Goal: Information Seeking & Learning: Learn about a topic

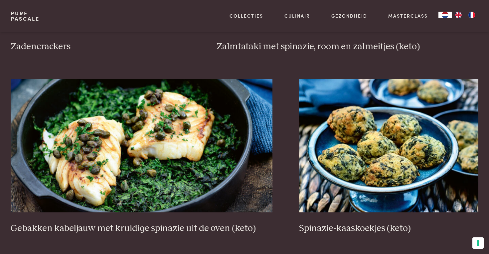
scroll to position [1178, 0]
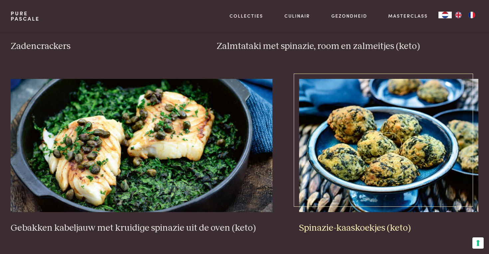
click at [327, 222] on h3 "Spinazie-kaaskoekjes (keto)" at bounding box center [388, 228] width 179 height 12
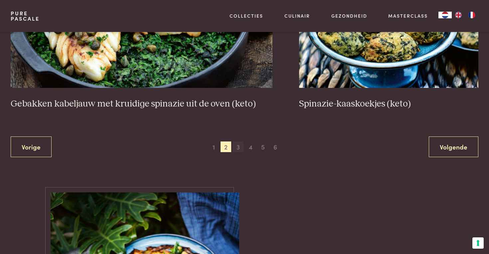
click at [239, 141] on span "3" at bounding box center [238, 146] width 11 height 11
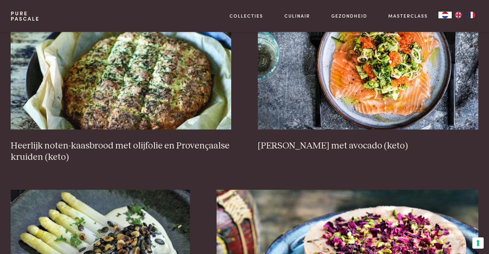
scroll to position [329, 0]
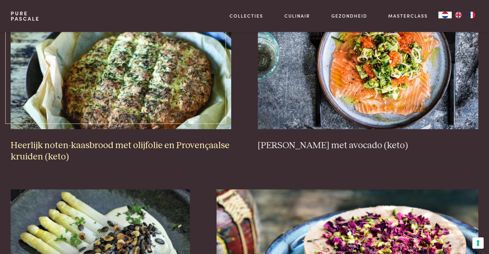
click at [149, 117] on img at bounding box center [121, 62] width 221 height 133
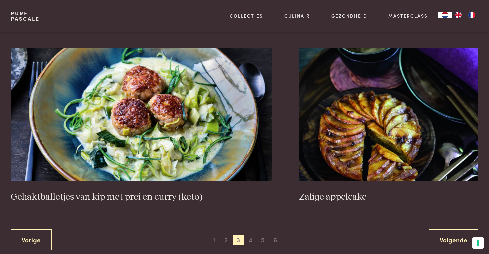
scroll to position [1221, 0]
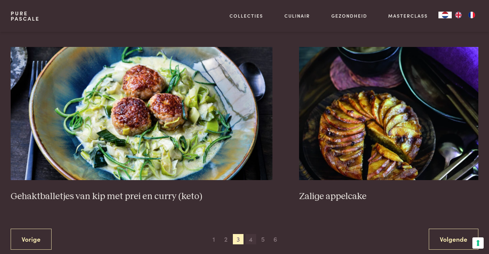
click at [250, 240] on span "4" at bounding box center [251, 239] width 11 height 11
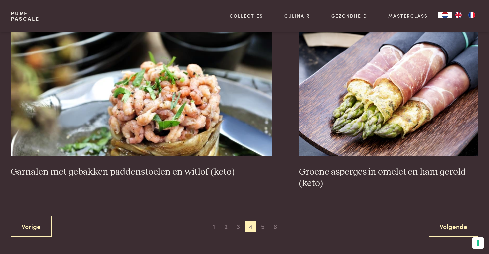
scroll to position [1223, 0]
click at [238, 227] on span "3" at bounding box center [238, 226] width 11 height 11
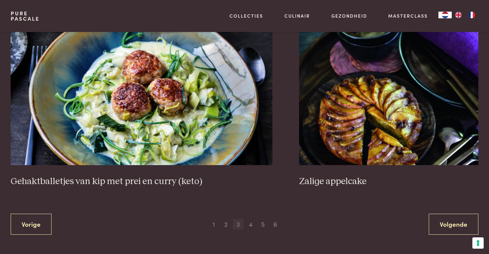
scroll to position [1239, 0]
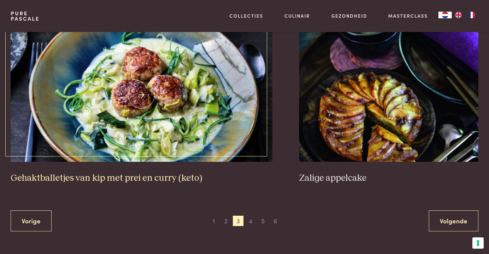
click at [186, 183] on h3 "Gehaktballetjes van kip met prei en curry (keto)" at bounding box center [142, 178] width 262 height 12
click at [252, 223] on span "4" at bounding box center [251, 221] width 11 height 11
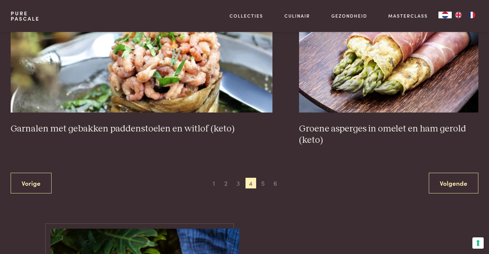
scroll to position [1309, 0]
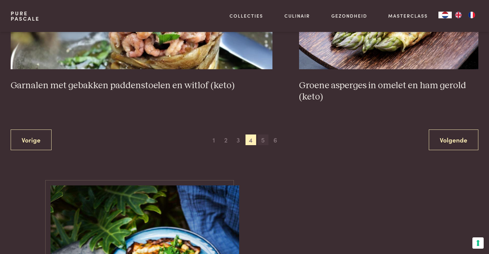
click at [263, 139] on span "5" at bounding box center [263, 139] width 11 height 11
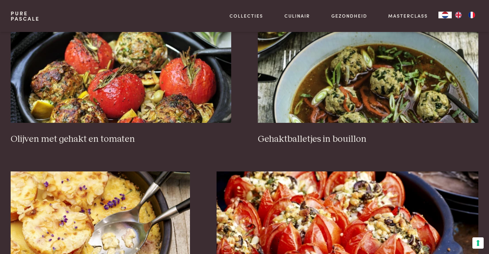
scroll to position [893, 0]
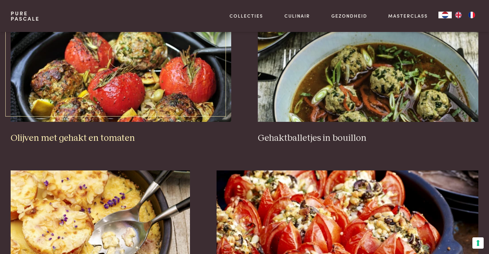
click at [121, 140] on h3 "Olijven met gehakt en tomaten" at bounding box center [121, 138] width 221 height 12
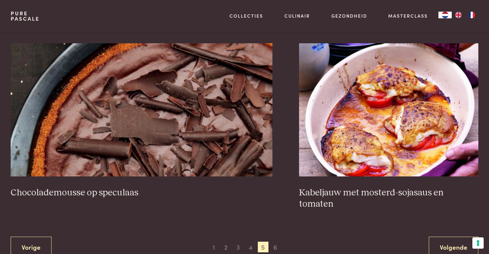
scroll to position [1203, 0]
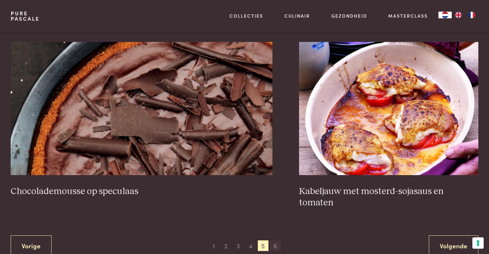
click at [277, 240] on span "6" at bounding box center [275, 245] width 11 height 11
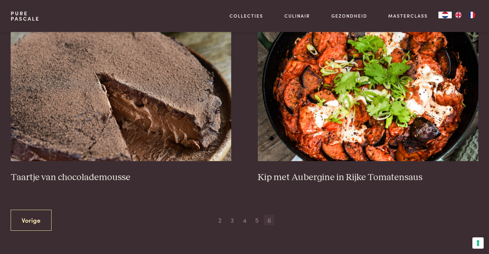
scroll to position [298, 0]
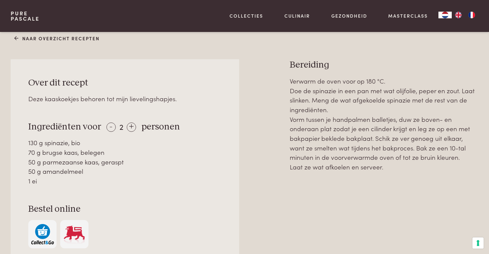
scroll to position [288, 0]
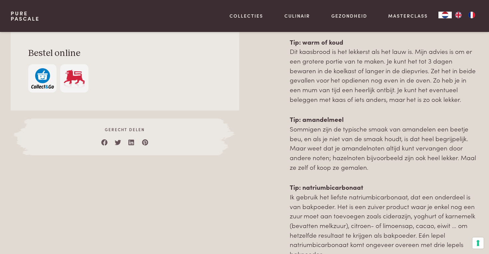
scroll to position [514, 0]
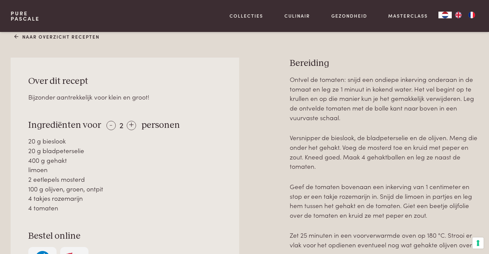
scroll to position [275, 0]
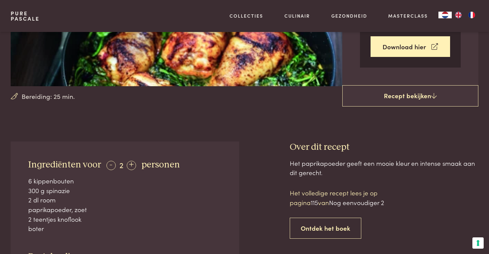
scroll to position [156, 0]
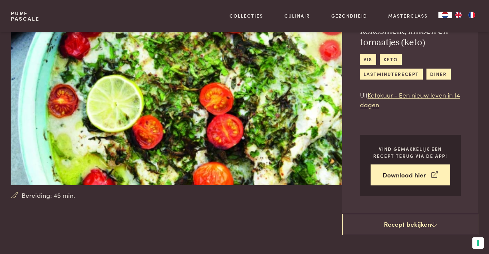
scroll to position [49, 0]
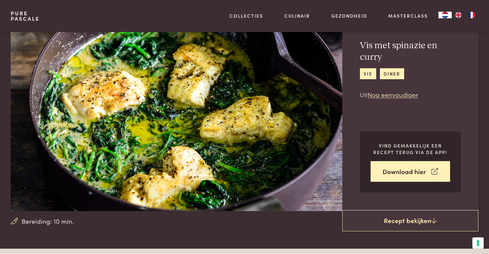
scroll to position [29, 0]
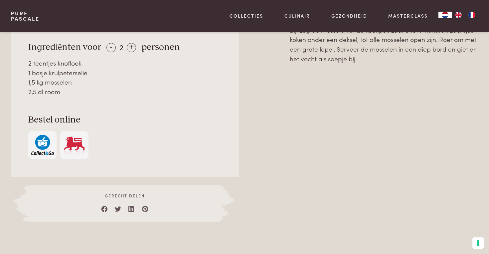
scroll to position [345, 0]
